Goal: Task Accomplishment & Management: Manage account settings

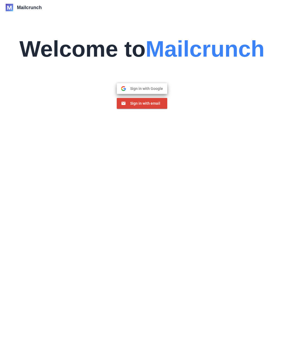
click at [137, 91] on button "Sign in with Google Google" at bounding box center [142, 88] width 50 height 11
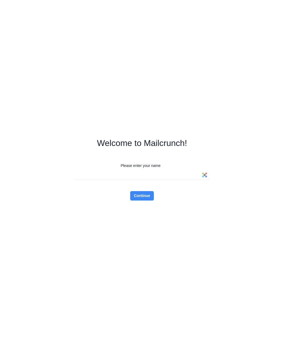
click at [139, 179] on input "Please enter your name" at bounding box center [142, 174] width 134 height 9
type input "****"
click button "Continue" at bounding box center [142, 195] width 24 height 9
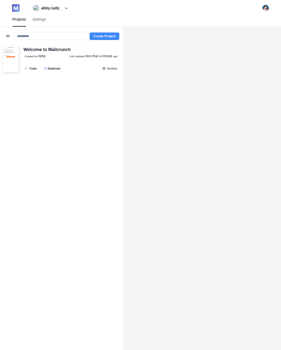
click at [100, 39] on button "Create Project" at bounding box center [105, 36] width 30 height 8
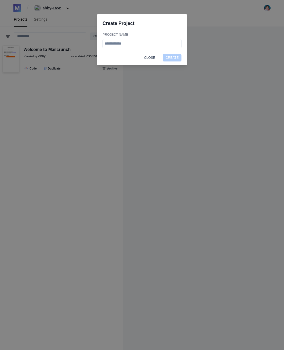
click at [126, 47] on input "Project Name" at bounding box center [141, 43] width 79 height 9
type input "**********"
click at [163, 54] on button "Create" at bounding box center [172, 58] width 19 height 8
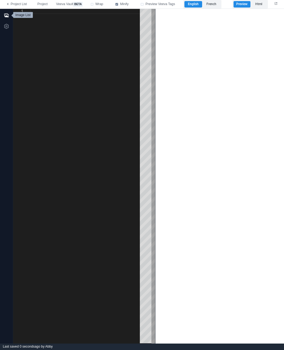
click at [6, 14] on icon "button" at bounding box center [6, 15] width 5 height 5
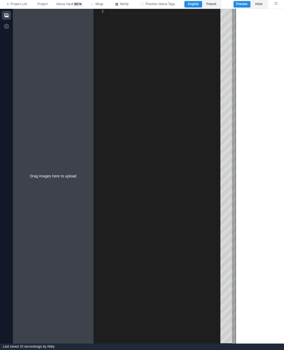
click at [6, 14] on icon "button" at bounding box center [6, 15] width 5 height 5
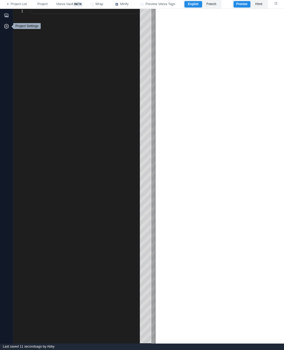
click at [6, 25] on icon "button" at bounding box center [6, 26] width 5 height 5
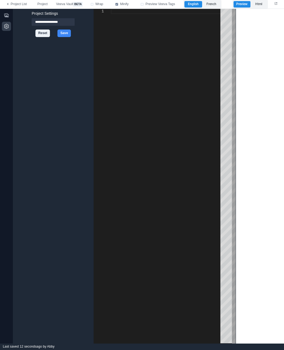
click at [6, 25] on icon "button" at bounding box center [6, 26] width 5 height 5
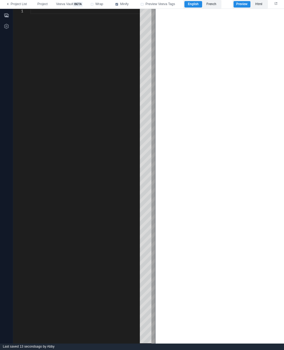
click at [76, 19] on div at bounding box center [86, 176] width 113 height 334
click at [176, 11] on html at bounding box center [219, 10] width 128 height 2
click at [156, 4] on span "Preview Veeva Tags" at bounding box center [160, 4] width 30 height 5
click at [156, 5] on span "Preview Veeva Tags" at bounding box center [160, 4] width 30 height 5
click at [97, 6] on span "Wrap" at bounding box center [99, 4] width 8 height 5
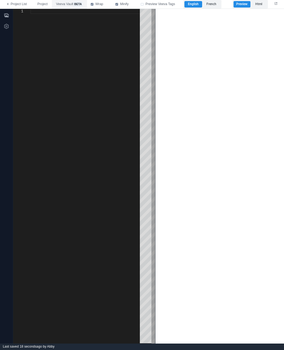
click at [72, 5] on span "Veeva Vault beta" at bounding box center [69, 4] width 27 height 5
click at [43, 2] on button "Project" at bounding box center [42, 4] width 19 height 9
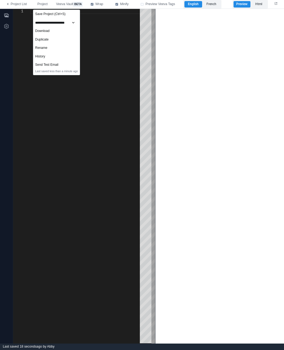
click at [209, 11] on html at bounding box center [219, 10] width 128 height 2
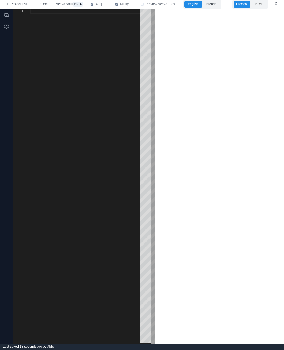
click at [259, 7] on label "Html" at bounding box center [258, 4] width 17 height 6
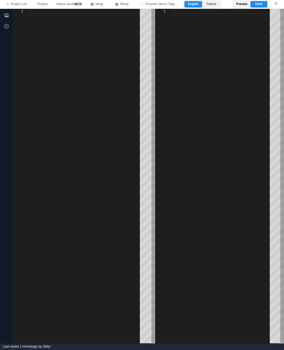
click at [242, 5] on label "Preview" at bounding box center [241, 4] width 17 height 6
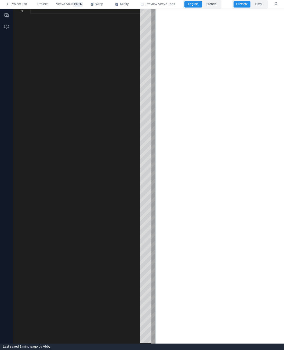
click at [39, 13] on div at bounding box center [86, 11] width 113 height 5
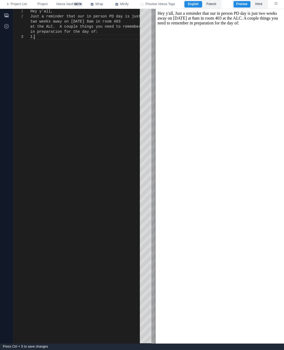
scroll to position [10, 6]
click at [174, 15] on body "Hey y'all, Just a reminder that our in person PD day is just two weeks away on …" at bounding box center [219, 18] width 124 height 14
click at [174, 12] on body "Hey y'all, Just a reminder that our in person PD day is just two weeks away on …" at bounding box center [219, 18] width 124 height 14
click at [176, 13] on body "Hey y'all, Just a reminder that our in person PD day is just two weeks away on …" at bounding box center [219, 18] width 124 height 14
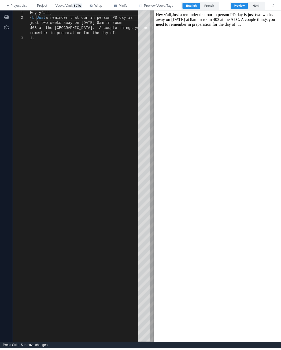
scroll to position [10, 8]
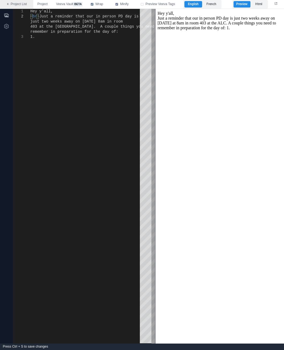
type textarea "**********"
click at [8, 6] on link "Project List" at bounding box center [16, 4] width 33 height 9
click at [19, 3] on link "Project List" at bounding box center [16, 4] width 33 height 9
click at [40, 5] on span "Project" at bounding box center [42, 4] width 10 height 5
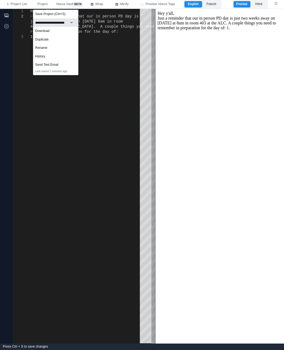
click at [45, 24] on select "**********" at bounding box center [55, 23] width 41 height 4
click at [46, 13] on div "Save Project (Ctrl+S)" at bounding box center [55, 14] width 45 height 9
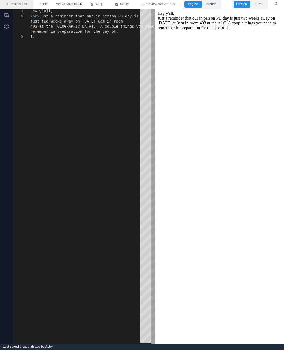
click at [18, 6] on link "Project List" at bounding box center [16, 4] width 33 height 9
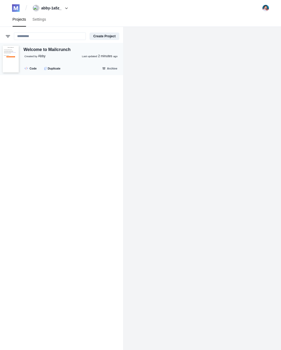
click at [50, 45] on div "Welcome to Mailcrunch Created by [PERSON_NAME] Last updated 2 minutes ago .fa-s…" at bounding box center [61, 59] width 123 height 32
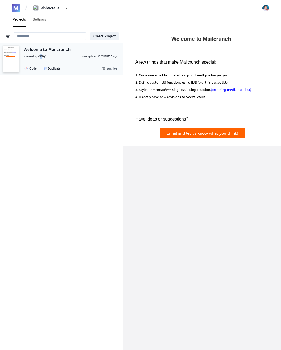
click at [41, 58] on span "Abby" at bounding box center [42, 56] width 8 height 4
click at [31, 68] on link ".fa-secondary{opacity:.4} Code" at bounding box center [31, 68] width 17 height 6
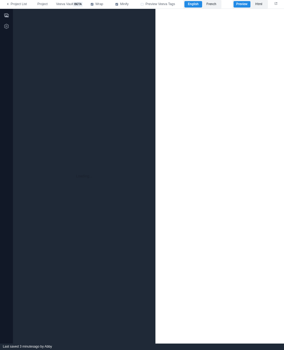
type textarea "**********"
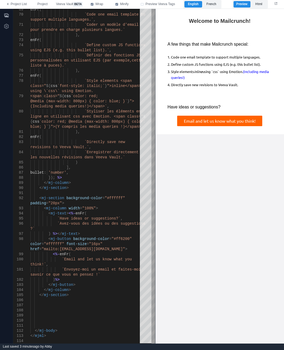
click at [256, 67] on td "Style elements inline using `css` using Emotion. (Including media queries!)" at bounding box center [221, 73] width 101 height 13
drag, startPoint x: 244, startPoint y: 86, endPoint x: 163, endPoint y: 43, distance: 91.1
click at [163, 43] on tbody "A few things that make Mailcrunch special: 1. Code one email template to suppor…" at bounding box center [220, 64] width 118 height 52
click at [164, 43] on td "A few things that make Mailcrunch special:" at bounding box center [220, 44] width 118 height 12
click at [7, 5] on icon at bounding box center [7, 3] width 3 height 3
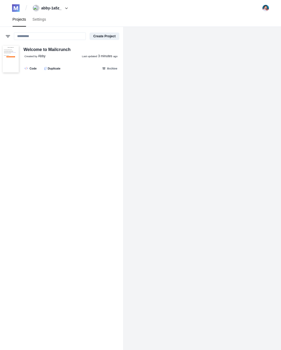
click at [51, 8] on button "abby-1a5z_" at bounding box center [51, 8] width 41 height 9
click at [263, 9] on img at bounding box center [266, 8] width 7 height 7
click at [54, 25] on div "Projects Settings" at bounding box center [140, 19] width 268 height 14
click at [38, 20] on link "Settings" at bounding box center [39, 19] width 20 height 14
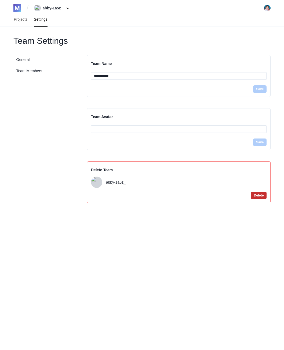
click at [260, 194] on button "Delete" at bounding box center [259, 196] width 16 height 8
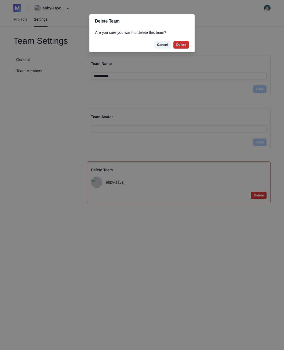
click at [185, 43] on button "Delete" at bounding box center [181, 45] width 16 height 8
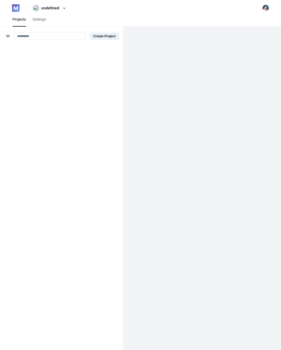
click at [19, 7] on img at bounding box center [16, 8] width 8 height 8
click at [17, 8] on img at bounding box center [16, 8] width 8 height 8
click at [264, 11] on img at bounding box center [266, 8] width 7 height 7
click at [246, 41] on section "Abby [EMAIL_ADDRESS][DOMAIN_NAME] Logout" at bounding box center [252, 29] width 79 height 31
click at [244, 38] on button "Logout" at bounding box center [252, 37] width 17 height 8
